Goal: Task Accomplishment & Management: Use online tool/utility

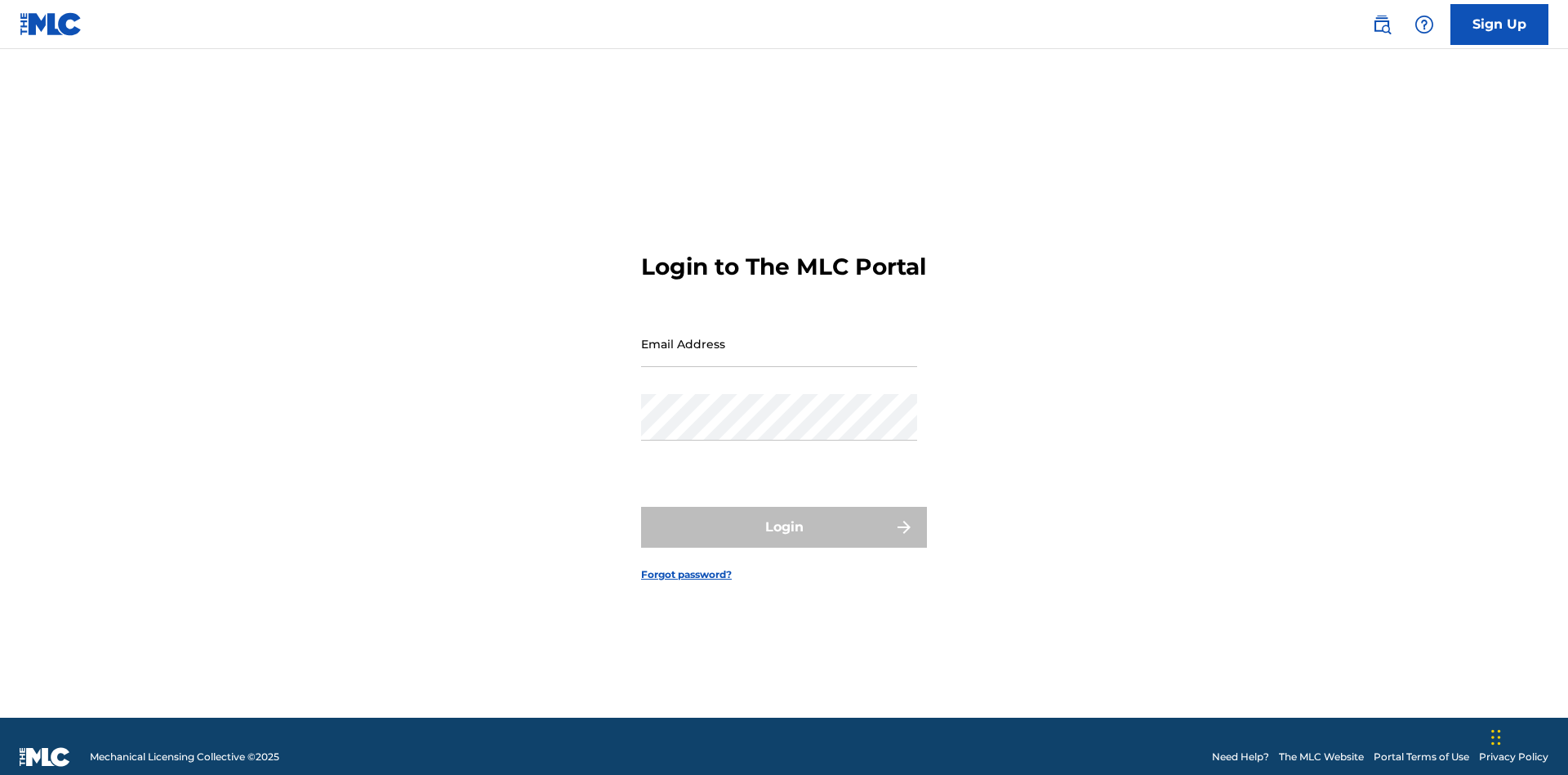
scroll to position [21, 0]
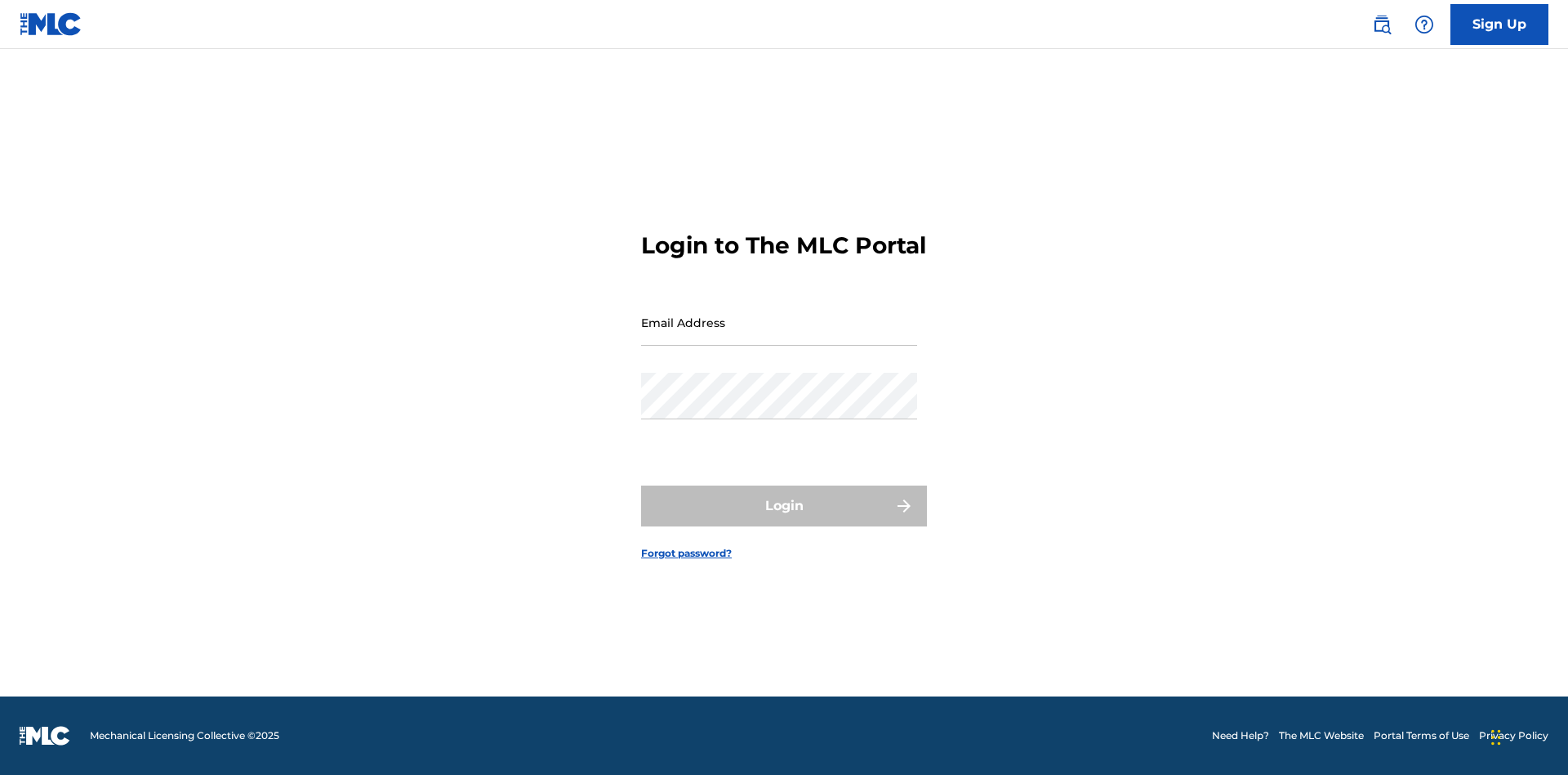
click at [780, 336] on input "Email Address" at bounding box center [780, 322] width 276 height 47
type input "[EMAIL_ADDRESS][DOMAIN_NAME]"
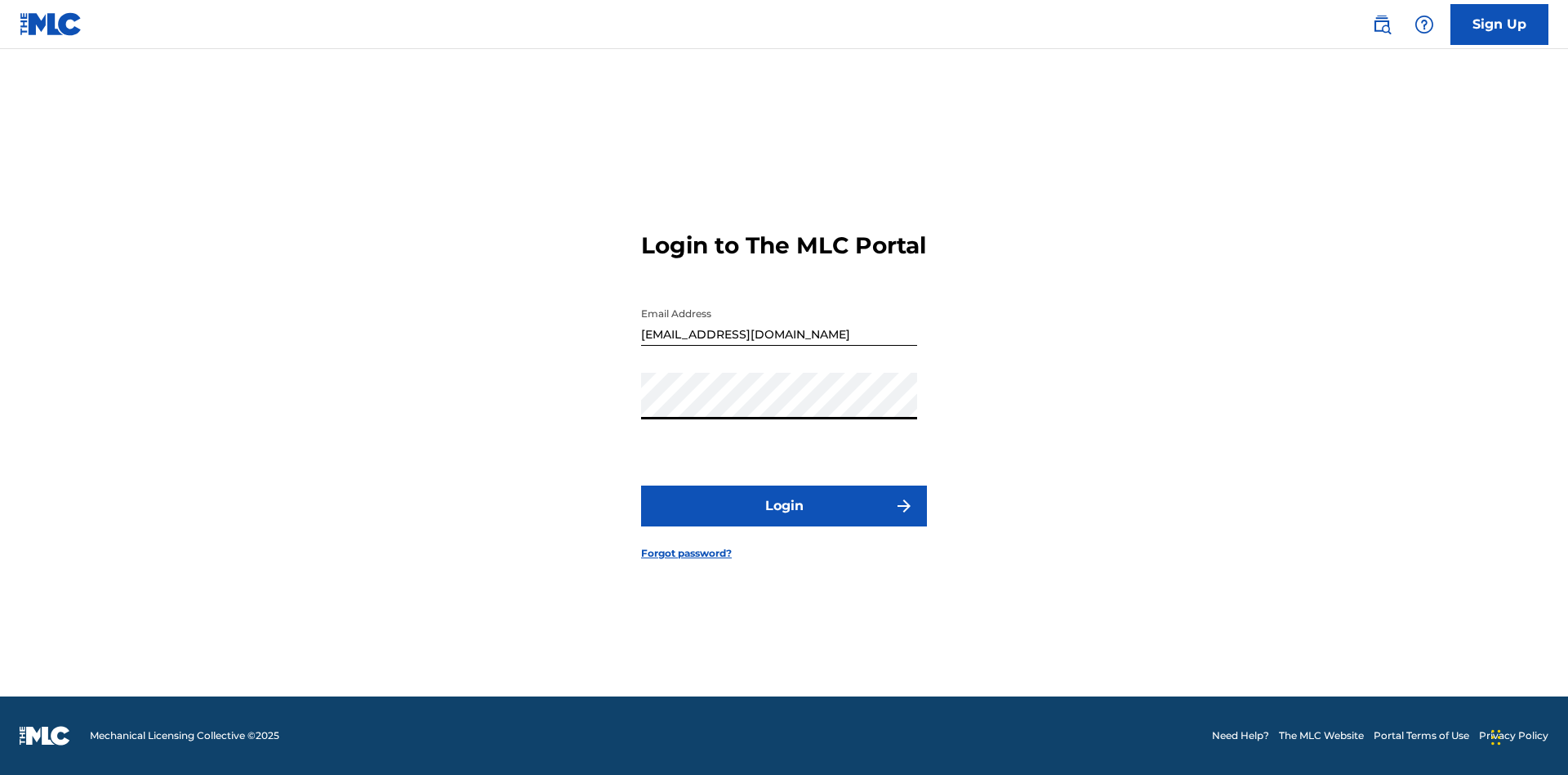
click at [784, 520] on button "Login" at bounding box center [784, 506] width 286 height 41
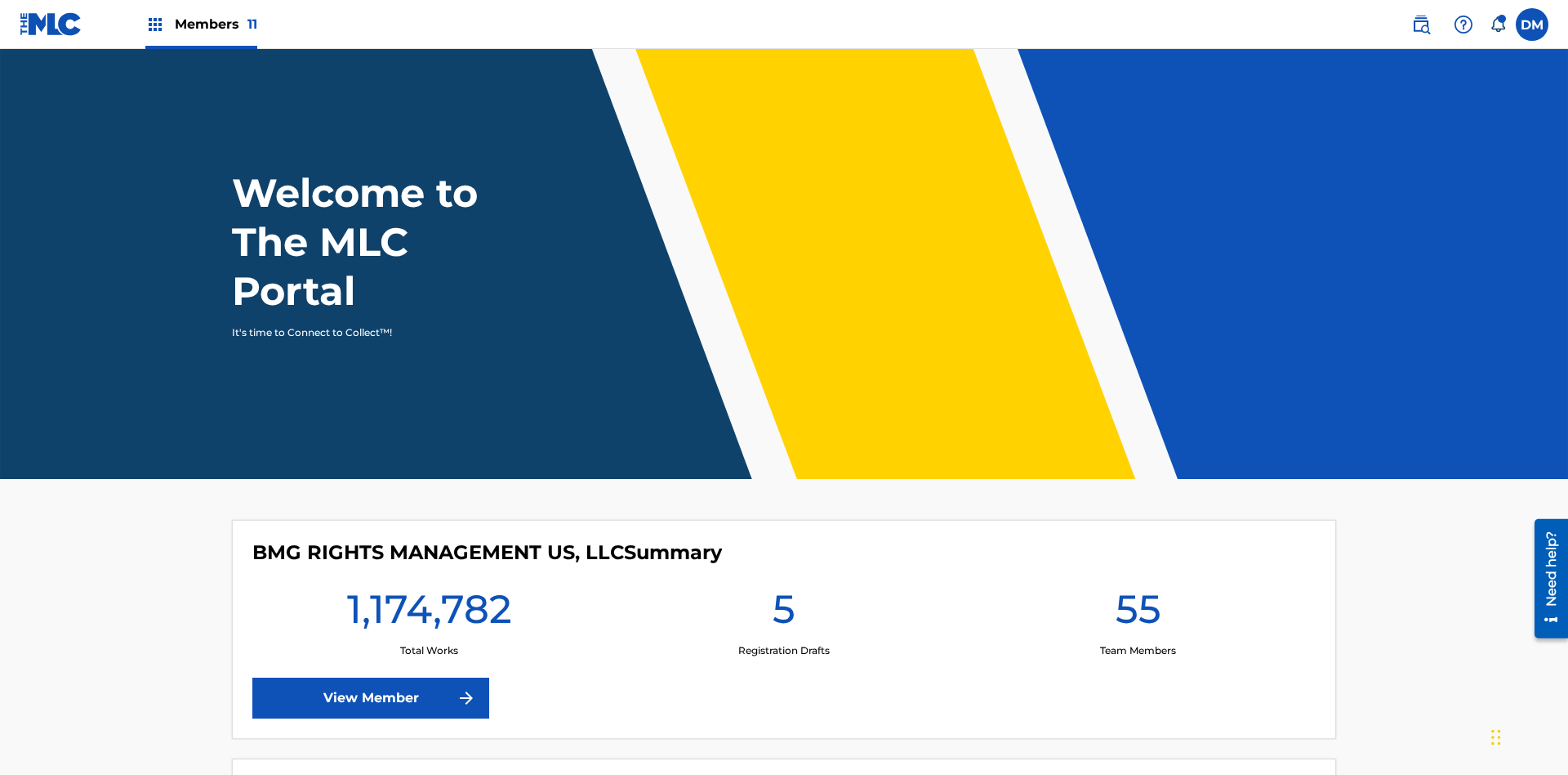
click at [201, 24] on span "Members 11" at bounding box center [216, 24] width 83 height 19
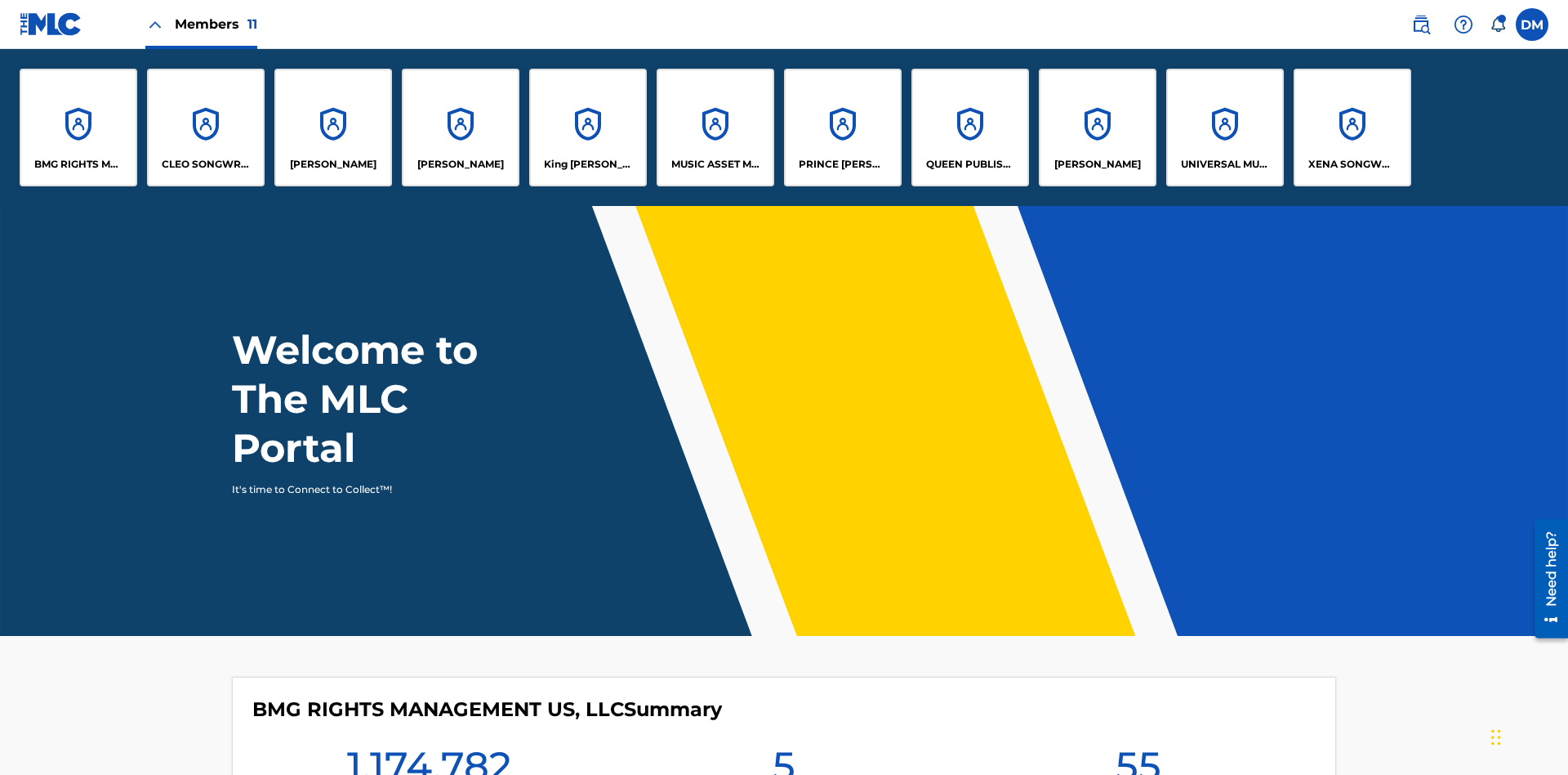
click at [587, 164] on p "King [PERSON_NAME]" at bounding box center [588, 164] width 89 height 15
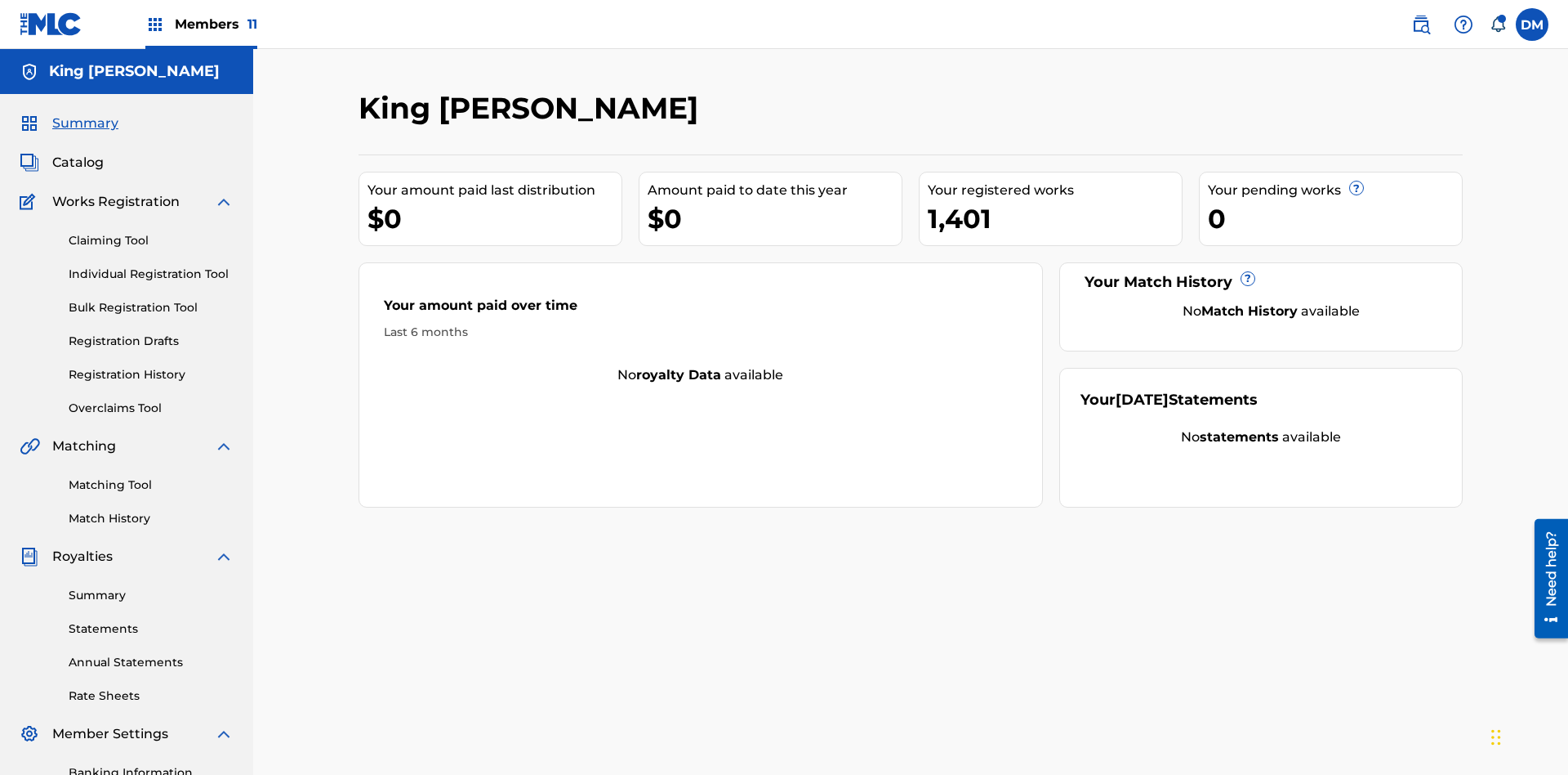
click at [151, 400] on link "Overclaims Tool" at bounding box center [151, 408] width 165 height 17
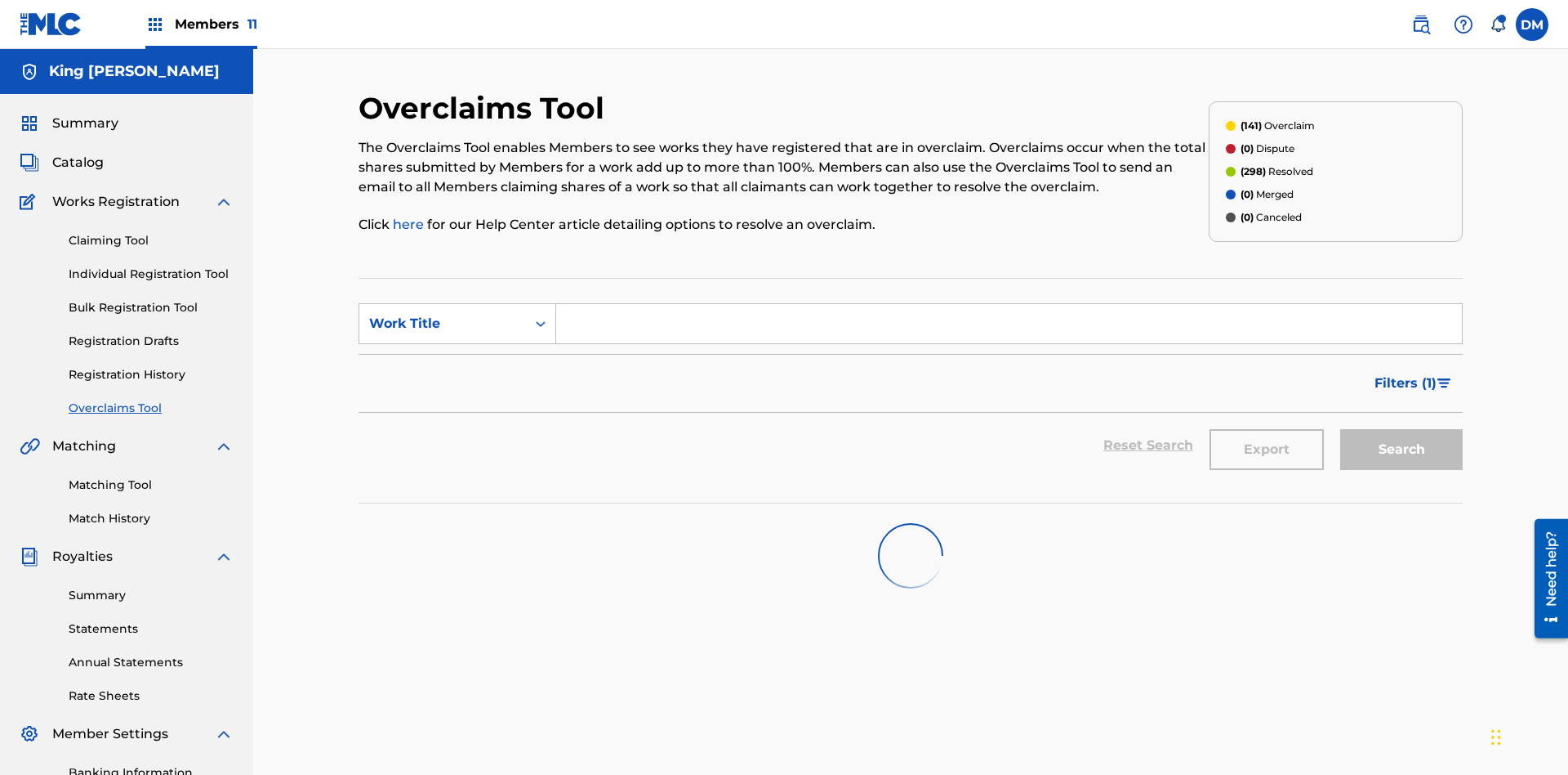
click at [1405, 374] on span "Filters ( 1 )" at bounding box center [1405, 383] width 62 height 20
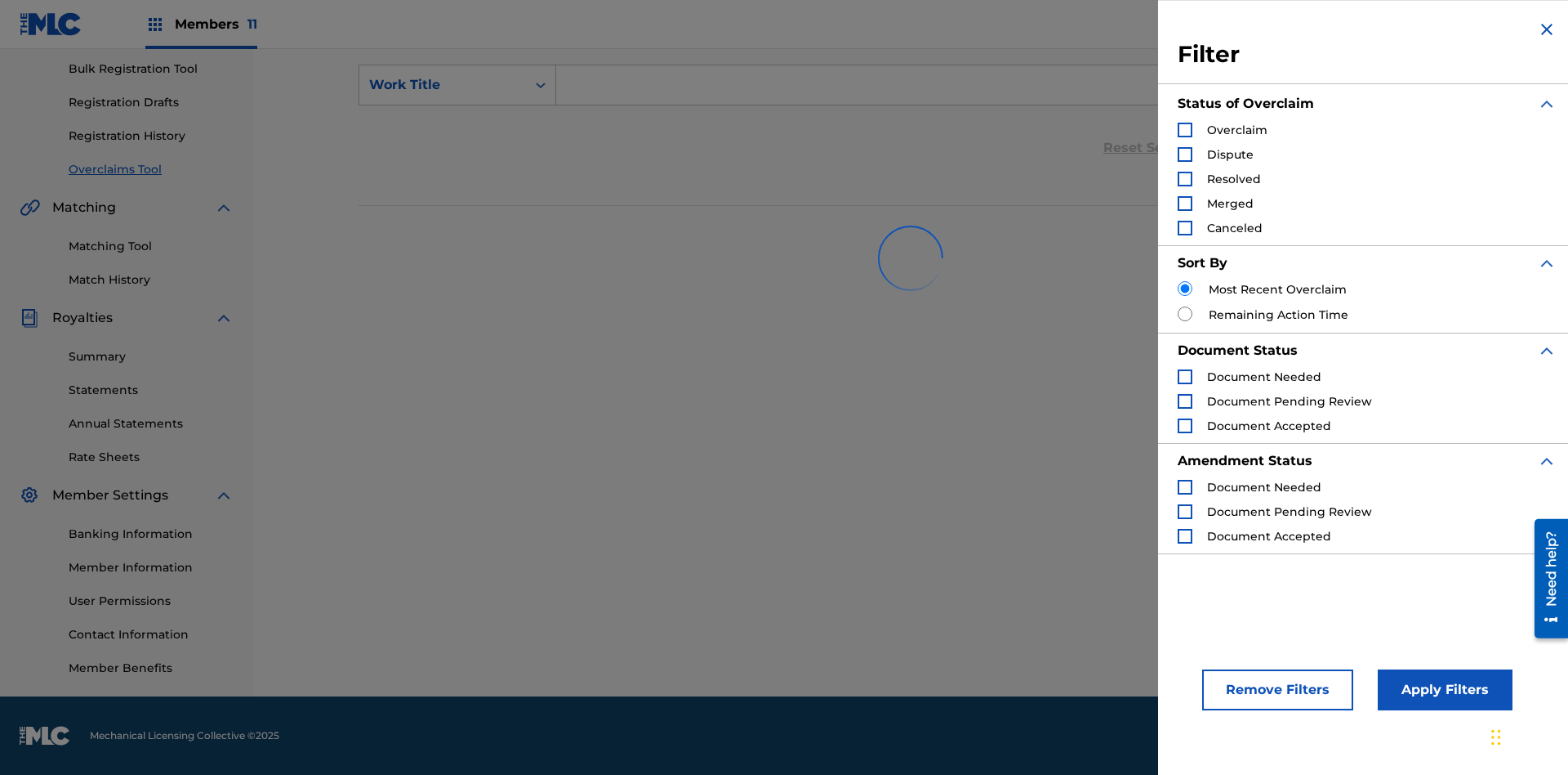
click at [1185, 130] on div "Search Form" at bounding box center [1185, 130] width 15 height 15
click at [1442, 690] on button "Apply Filters" at bounding box center [1445, 690] width 135 height 41
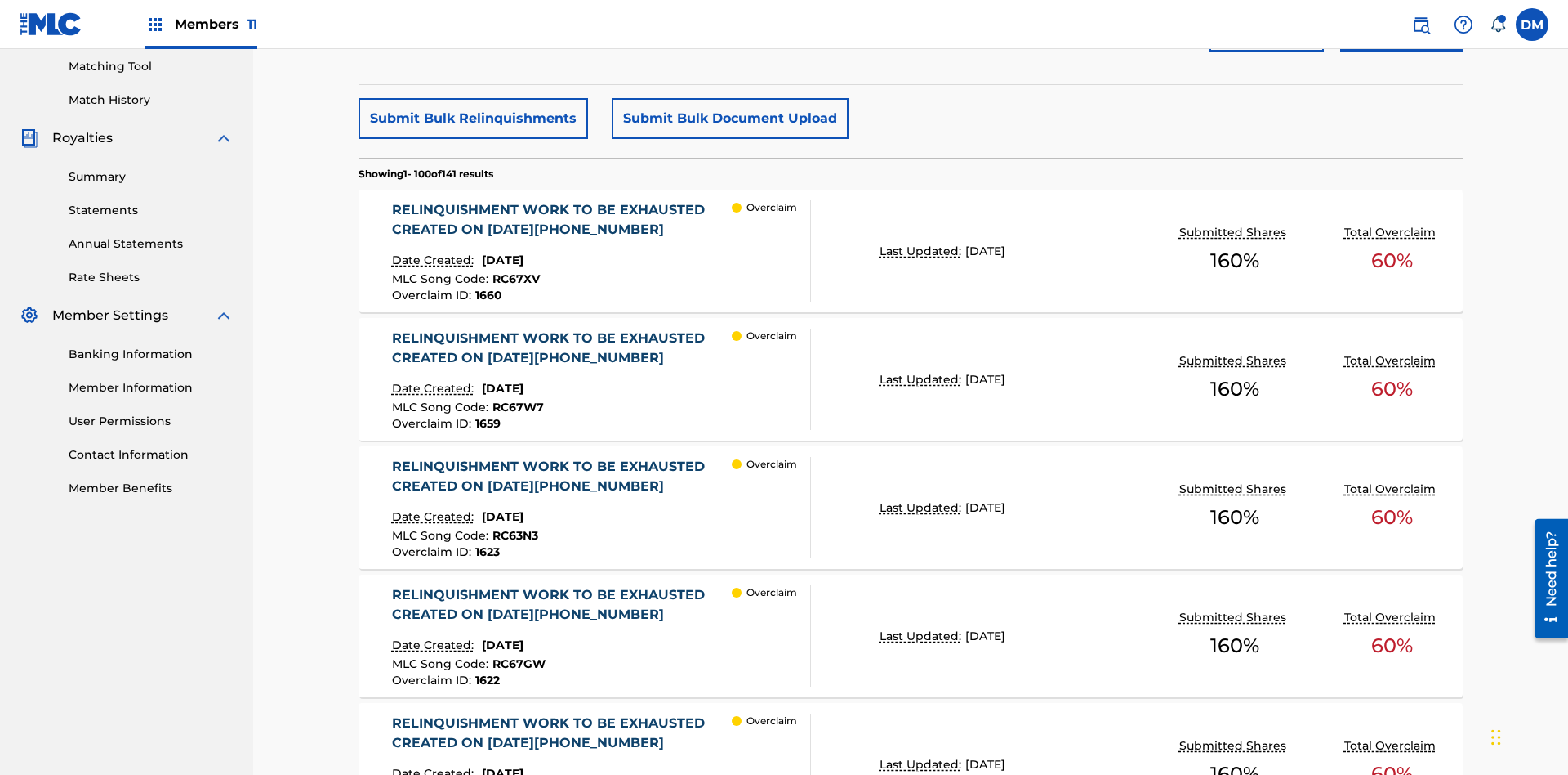
click at [472, 119] on button "Submit Bulk Relinquishments" at bounding box center [473, 119] width 230 height 41
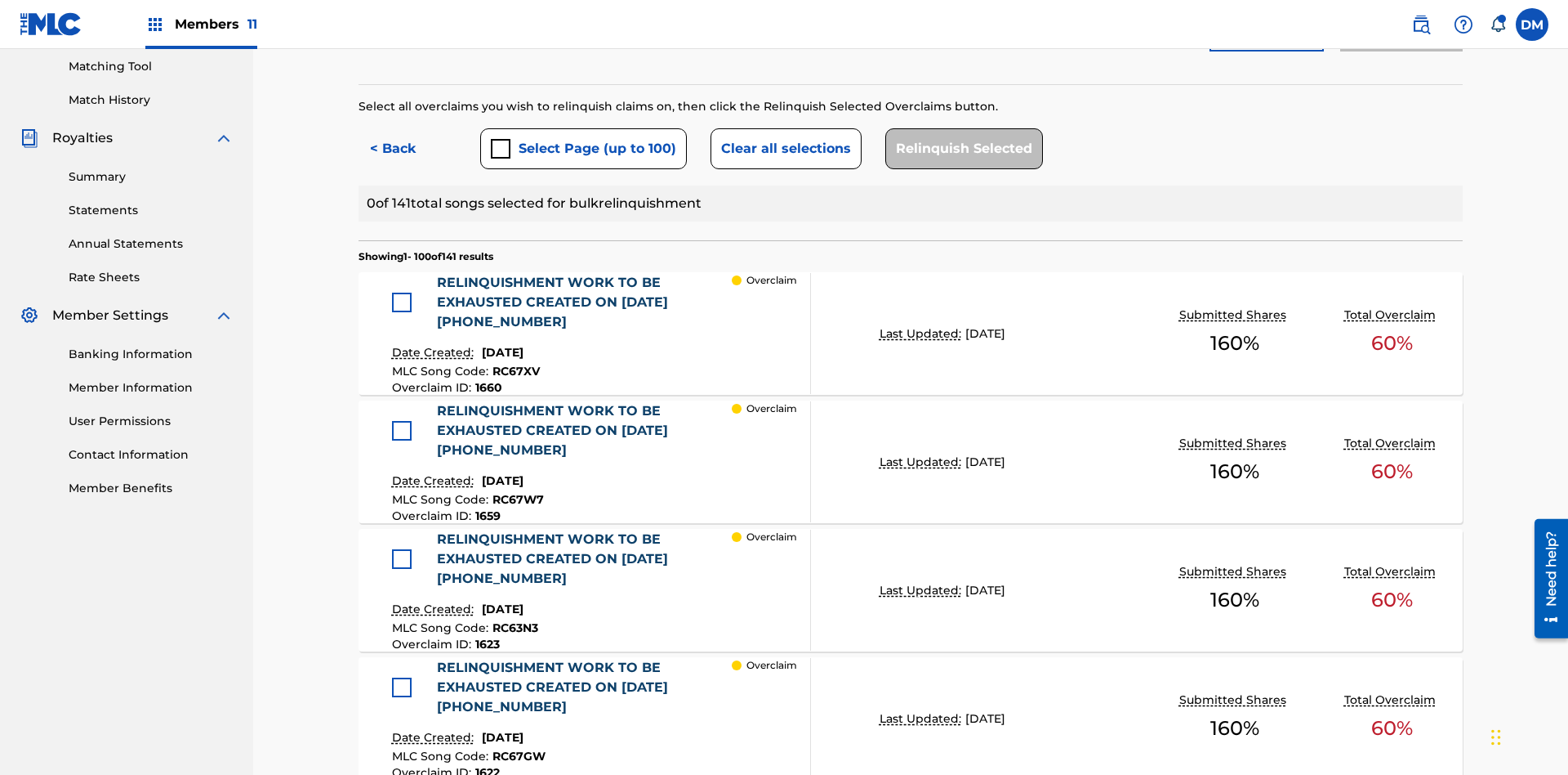
click at [583, 128] on button "Select Page (up to 100)" at bounding box center [583, 149] width 207 height 41
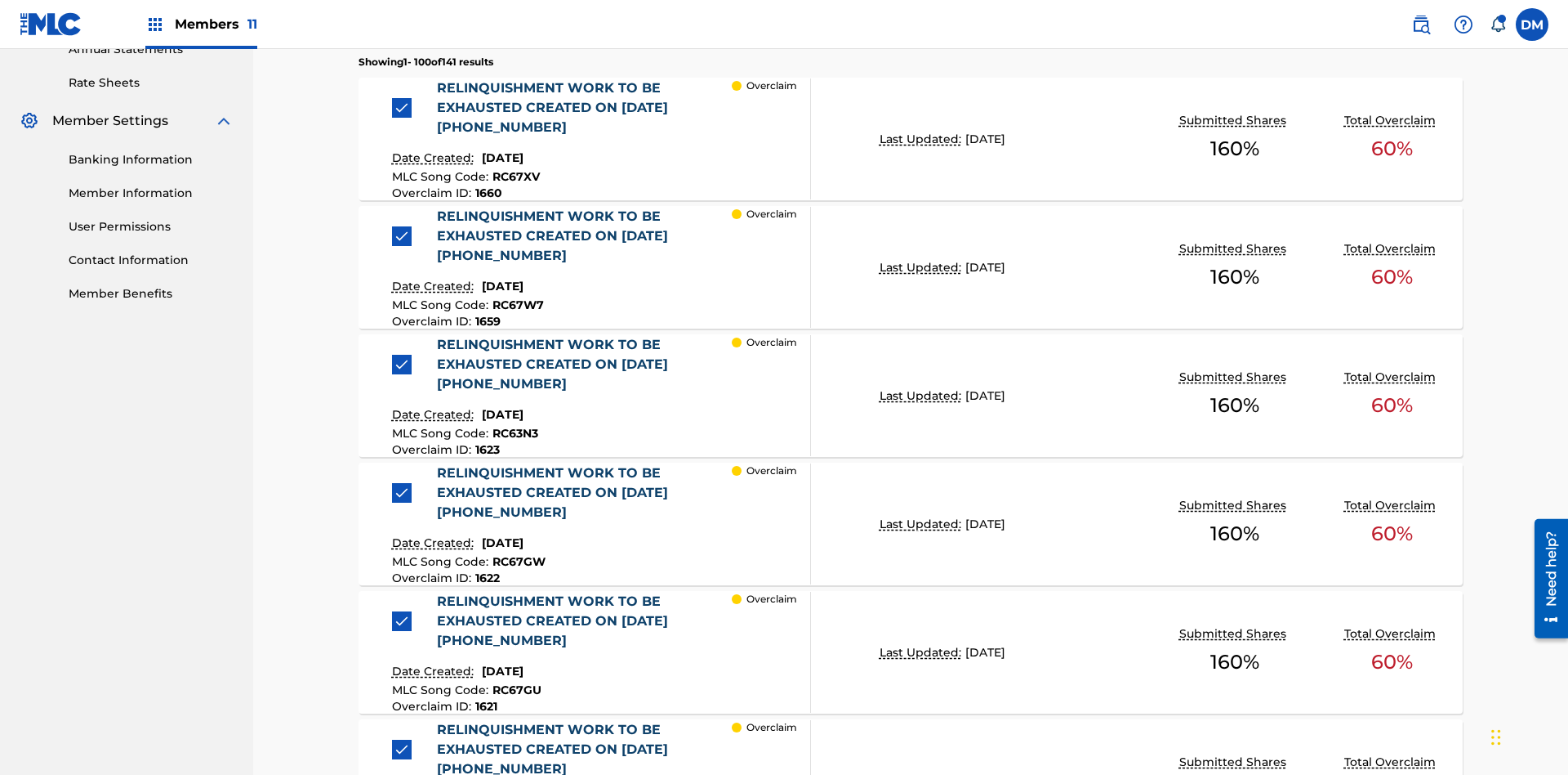
scroll to position [449, 0]
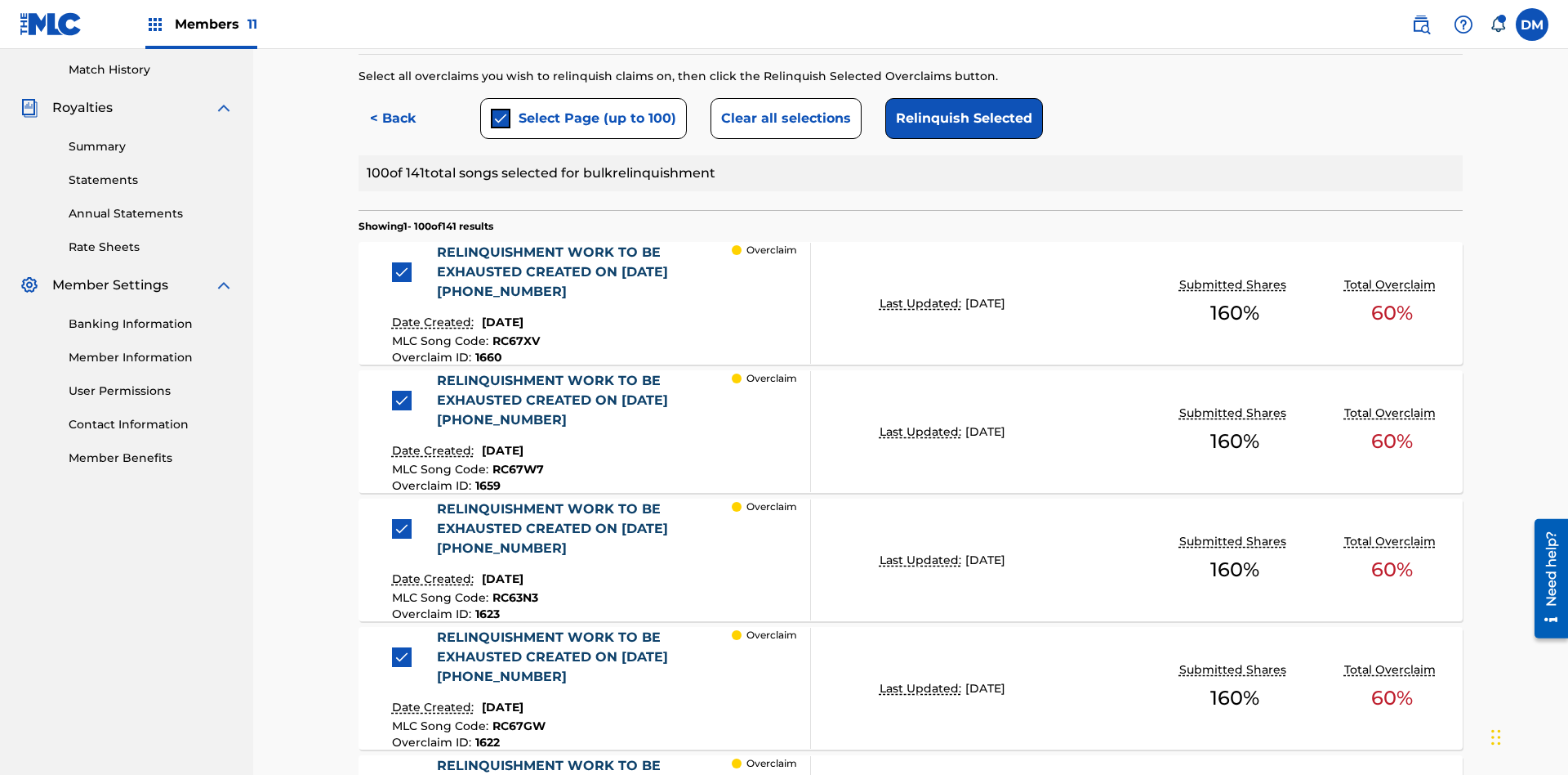
click at [784, 119] on button "Clear all selections" at bounding box center [786, 119] width 151 height 41
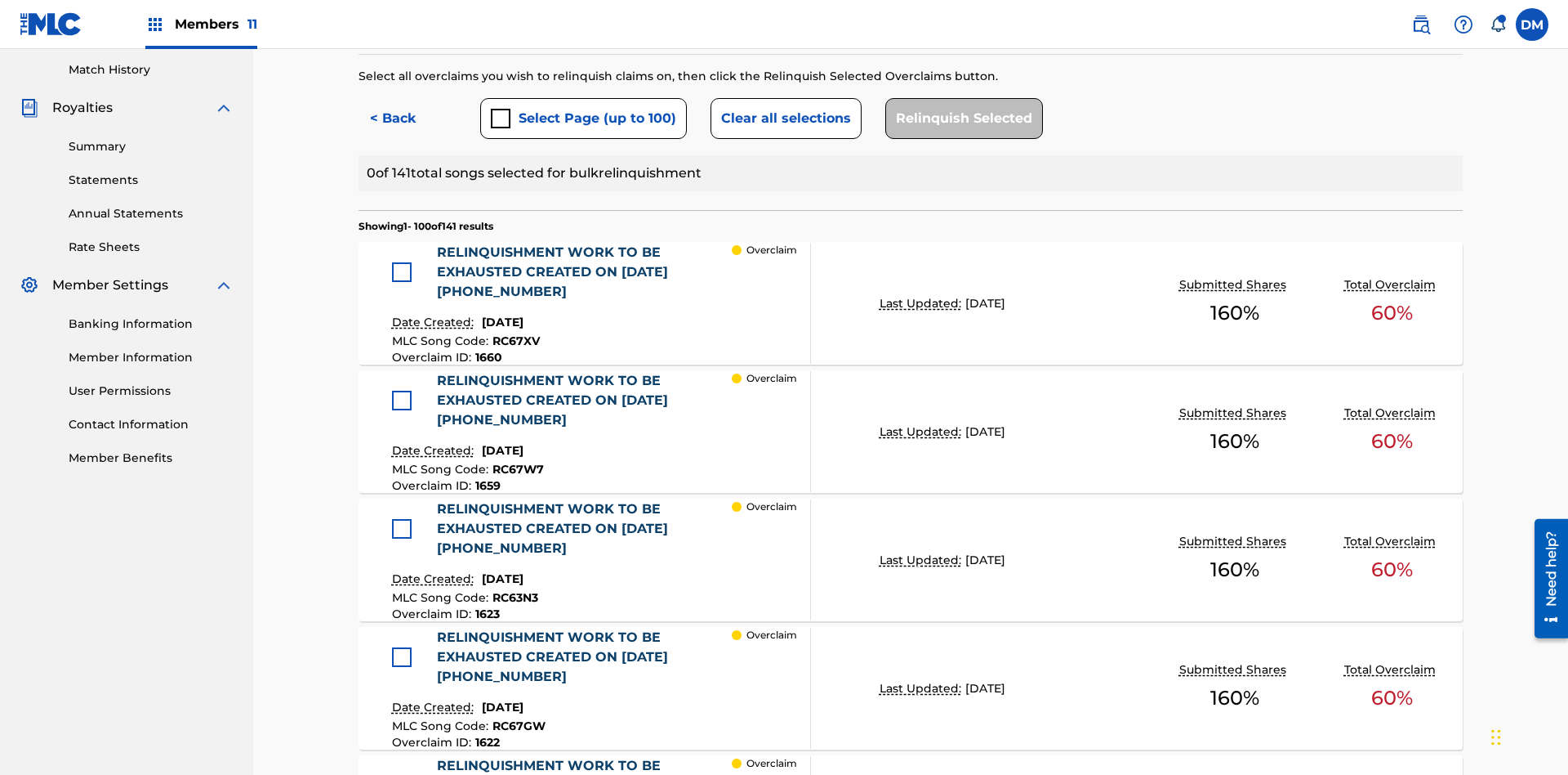
click at [401, 262] on div at bounding box center [402, 272] width 20 height 20
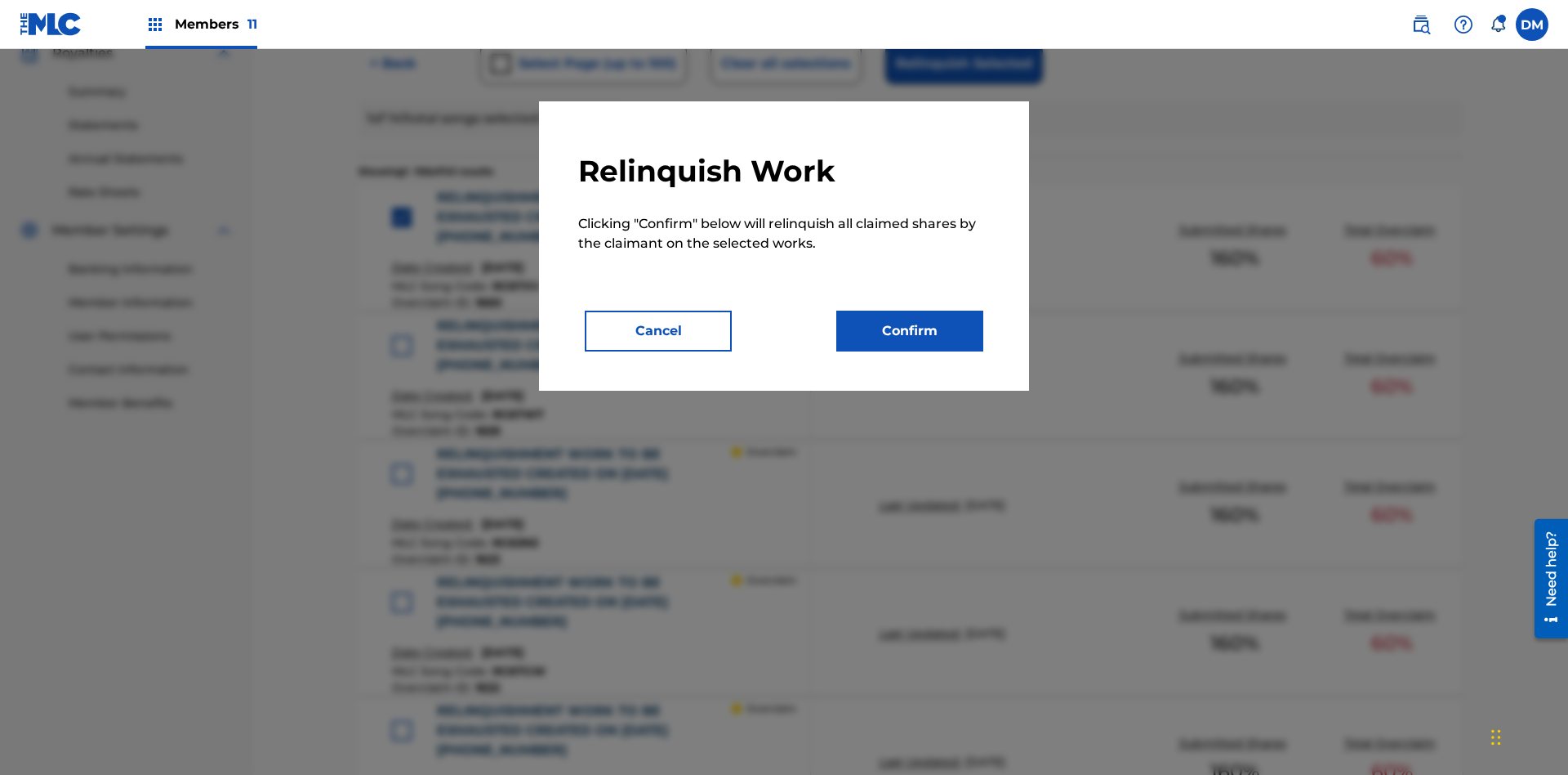
click at [909, 331] on button "Confirm" at bounding box center [909, 331] width 147 height 41
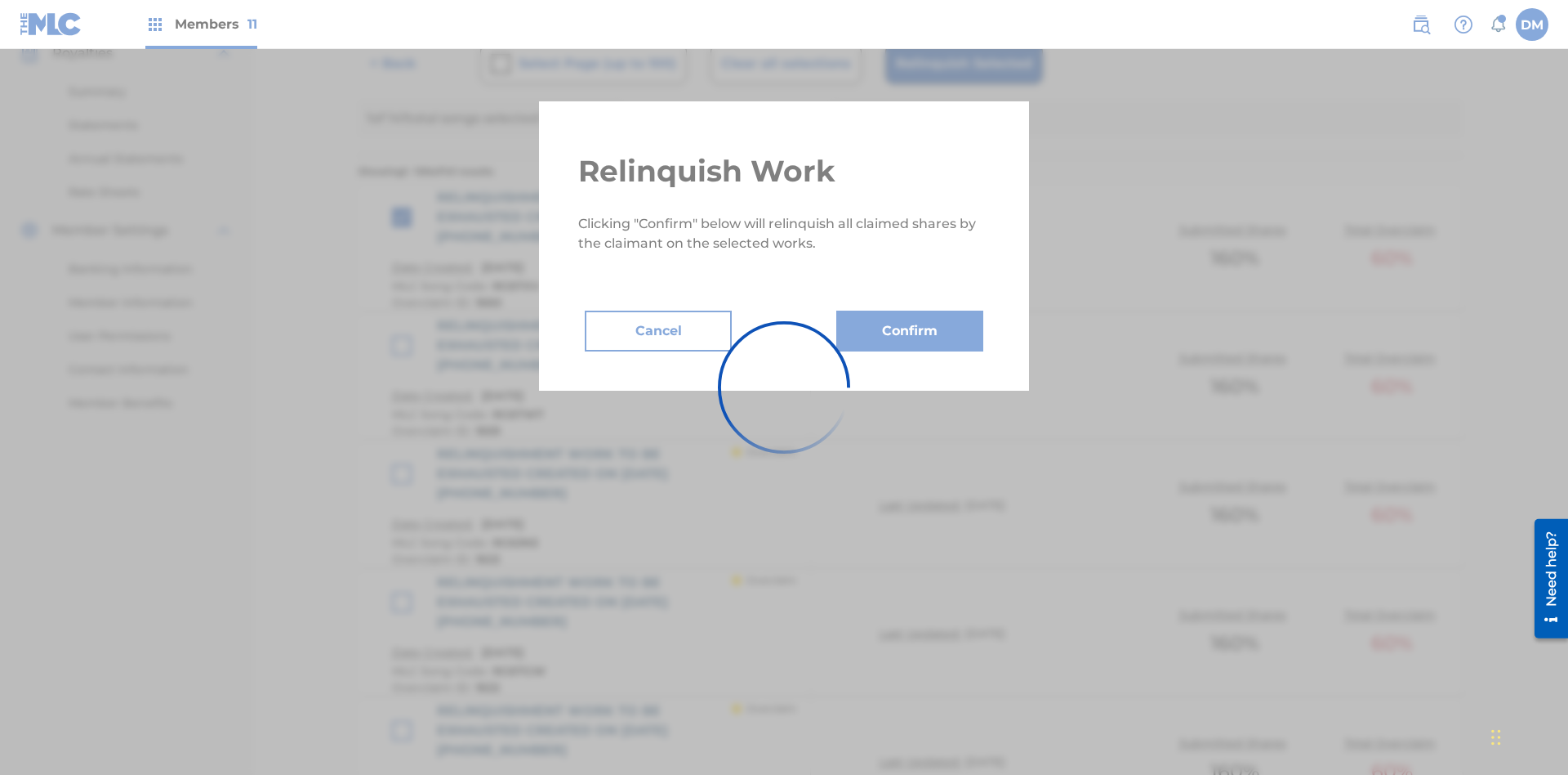
scroll to position [716, 0]
